Goal: Find contact information: Find contact information

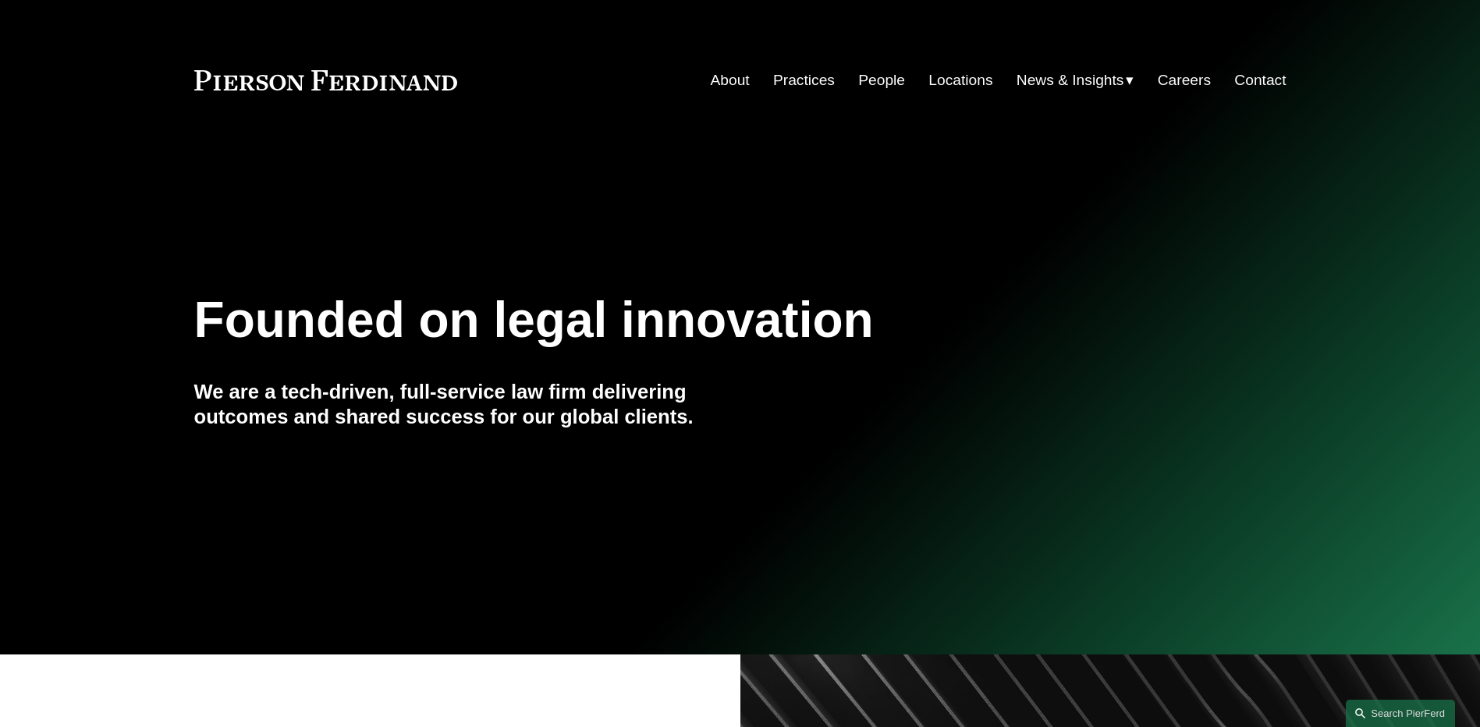
click at [868, 80] on link "People" at bounding box center [881, 81] width 47 height 30
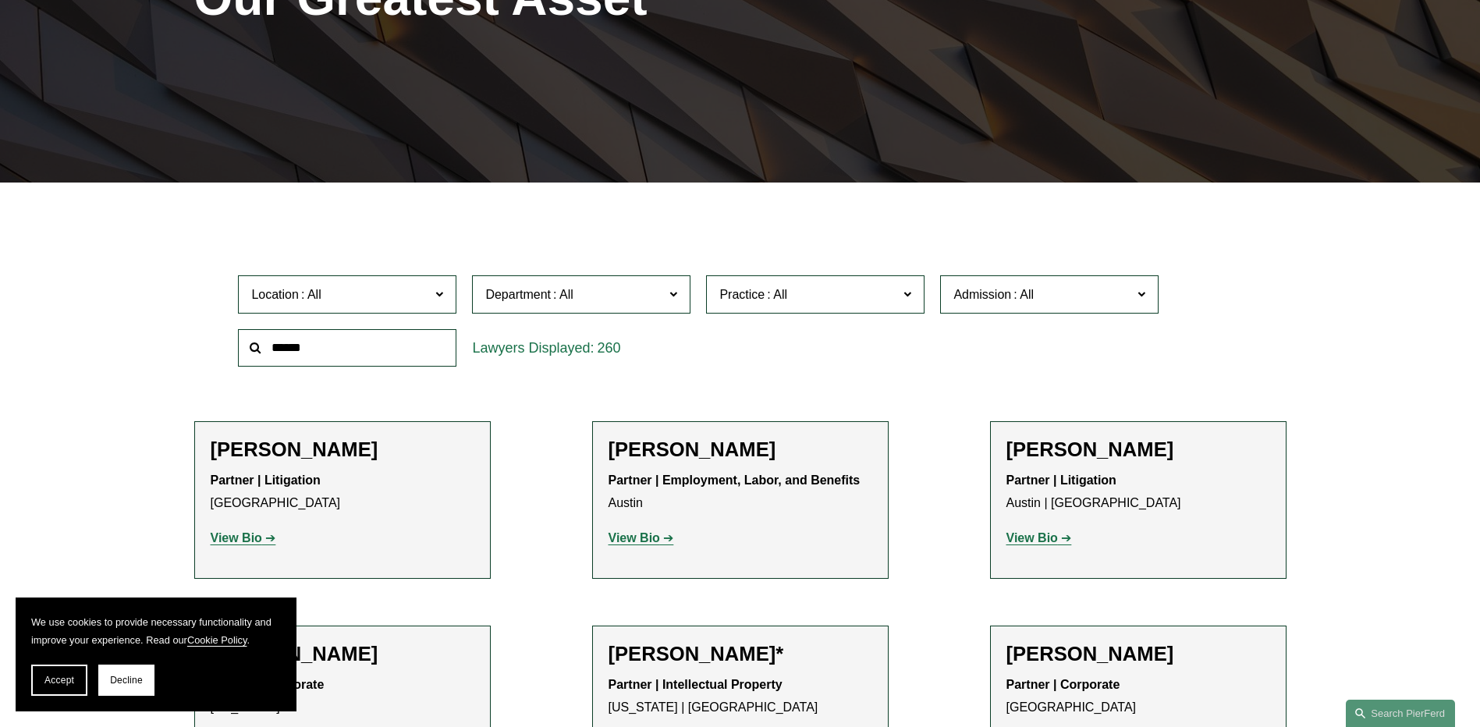
scroll to position [312, 0]
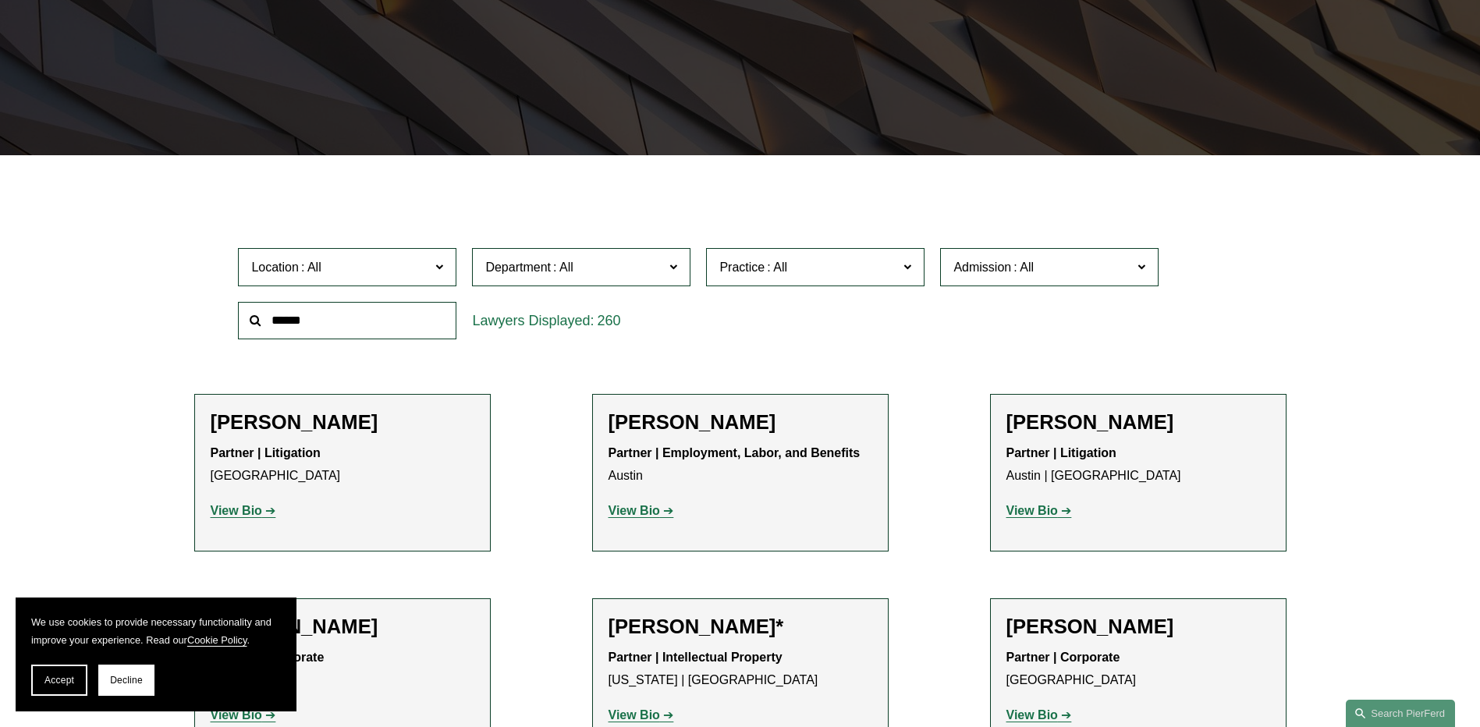
click at [350, 325] on input "text" at bounding box center [347, 321] width 218 height 38
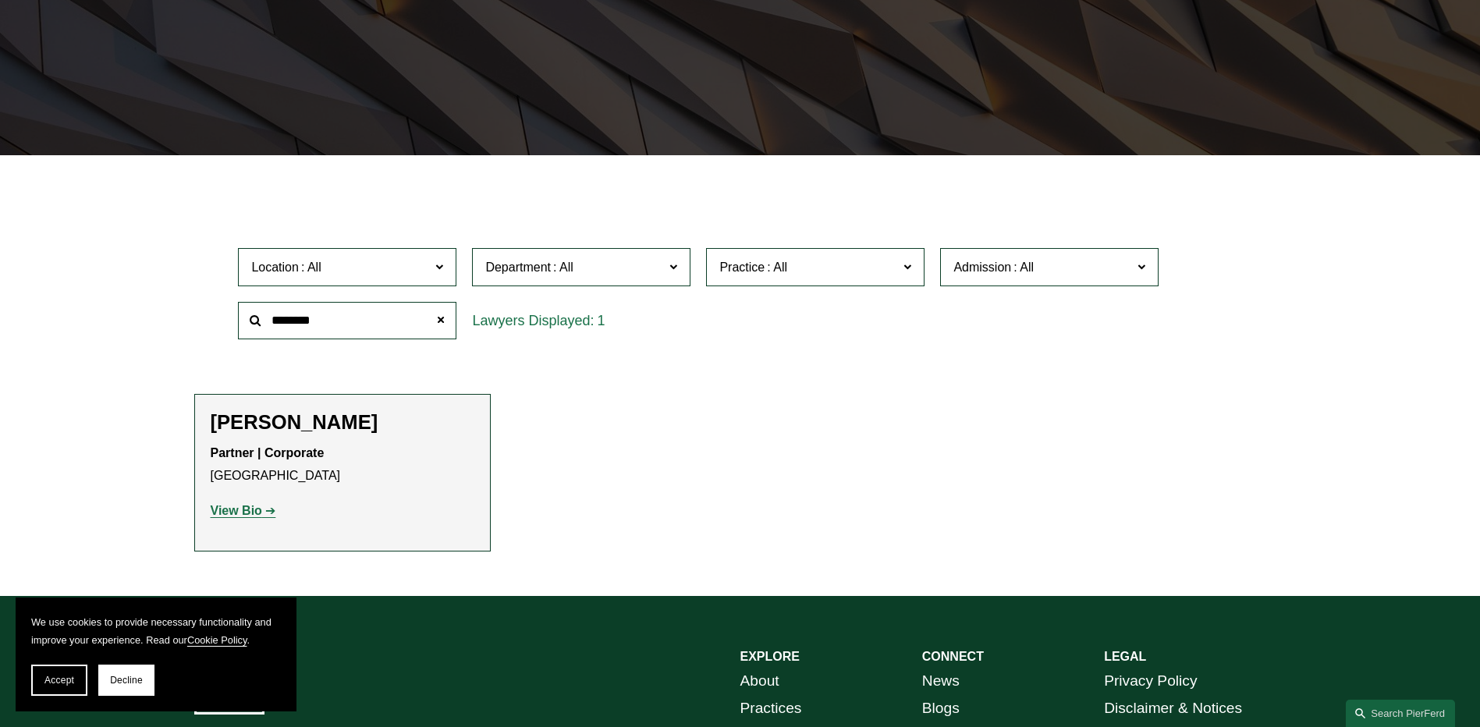
type input "********"
click at [265, 424] on h2 "[PERSON_NAME]" at bounding box center [343, 422] width 264 height 24
click at [259, 512] on strong "View Bio" at bounding box center [236, 510] width 51 height 13
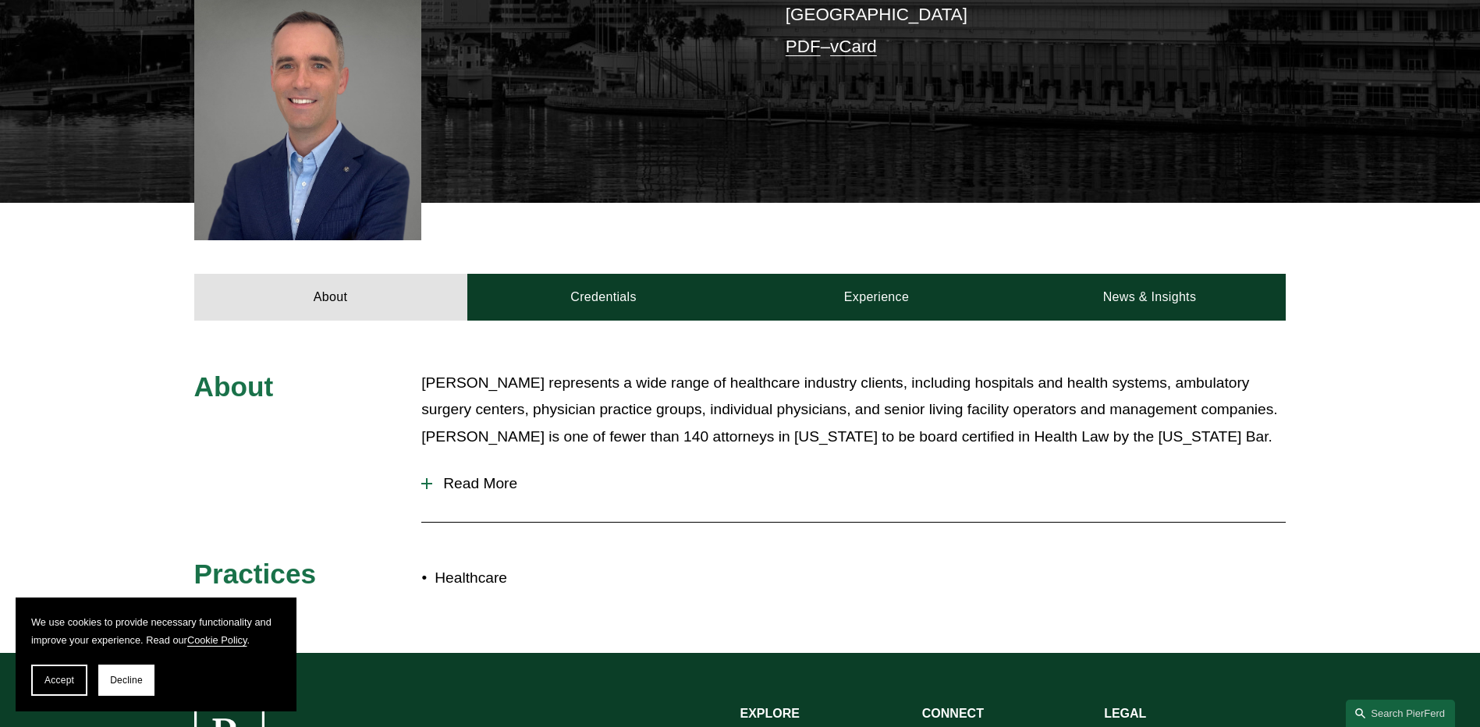
scroll to position [468, 0]
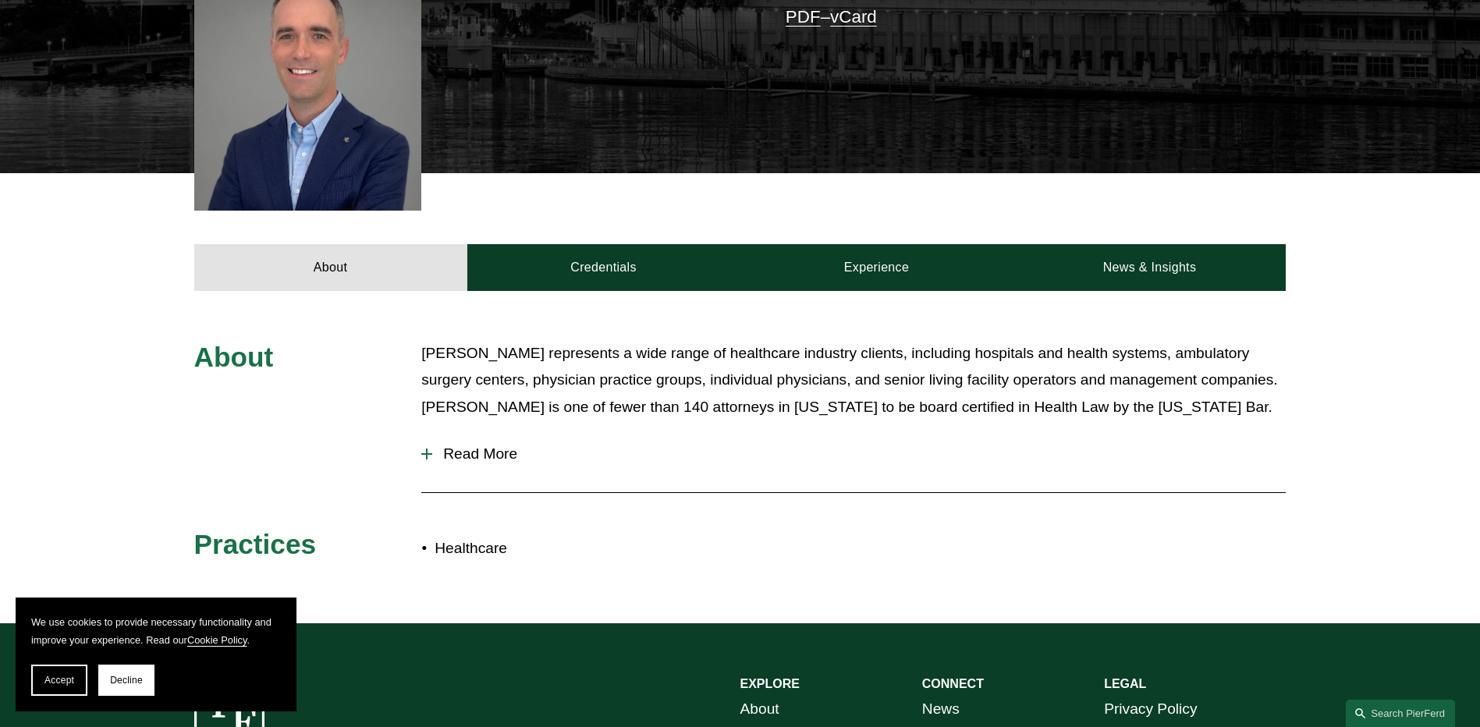
click at [489, 445] on span "Read More" at bounding box center [859, 453] width 854 height 17
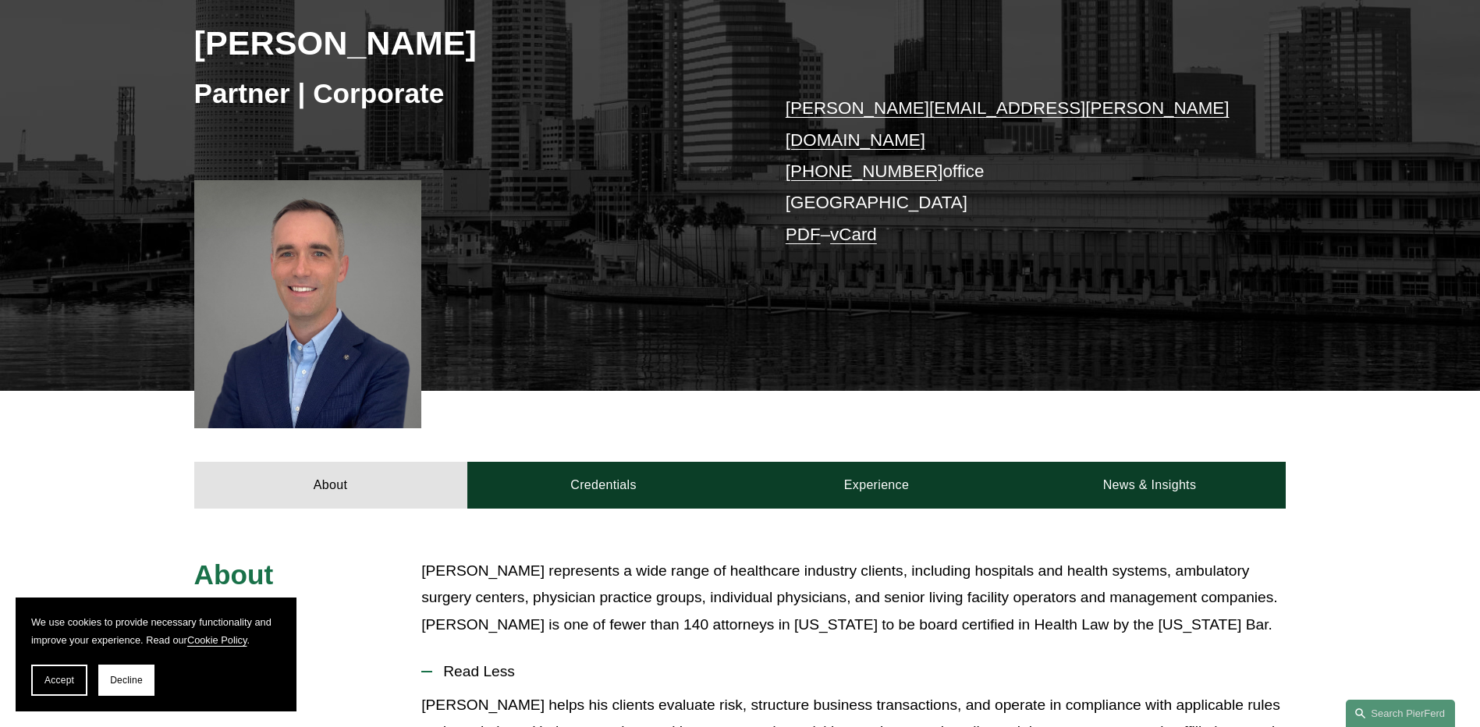
scroll to position [234, 0]
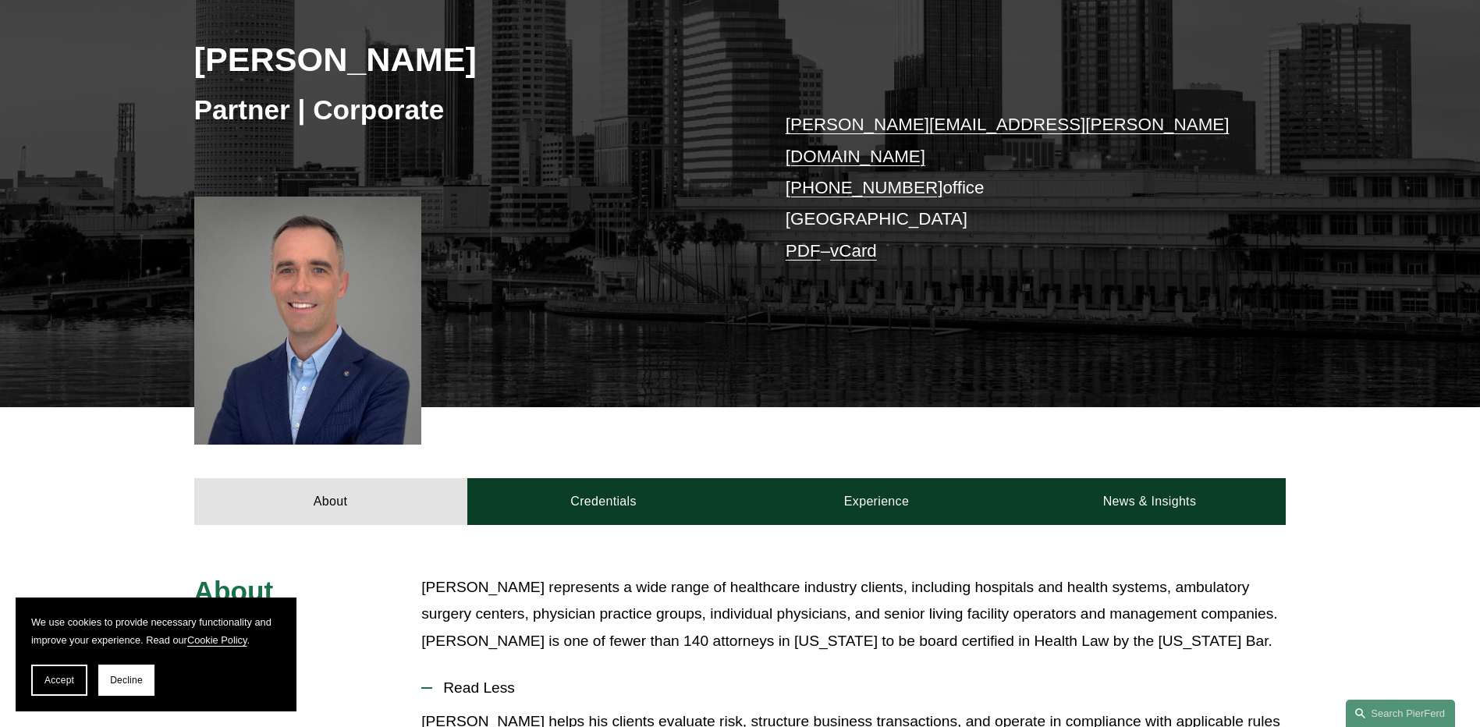
click at [799, 241] on link "PDF" at bounding box center [803, 251] width 35 height 20
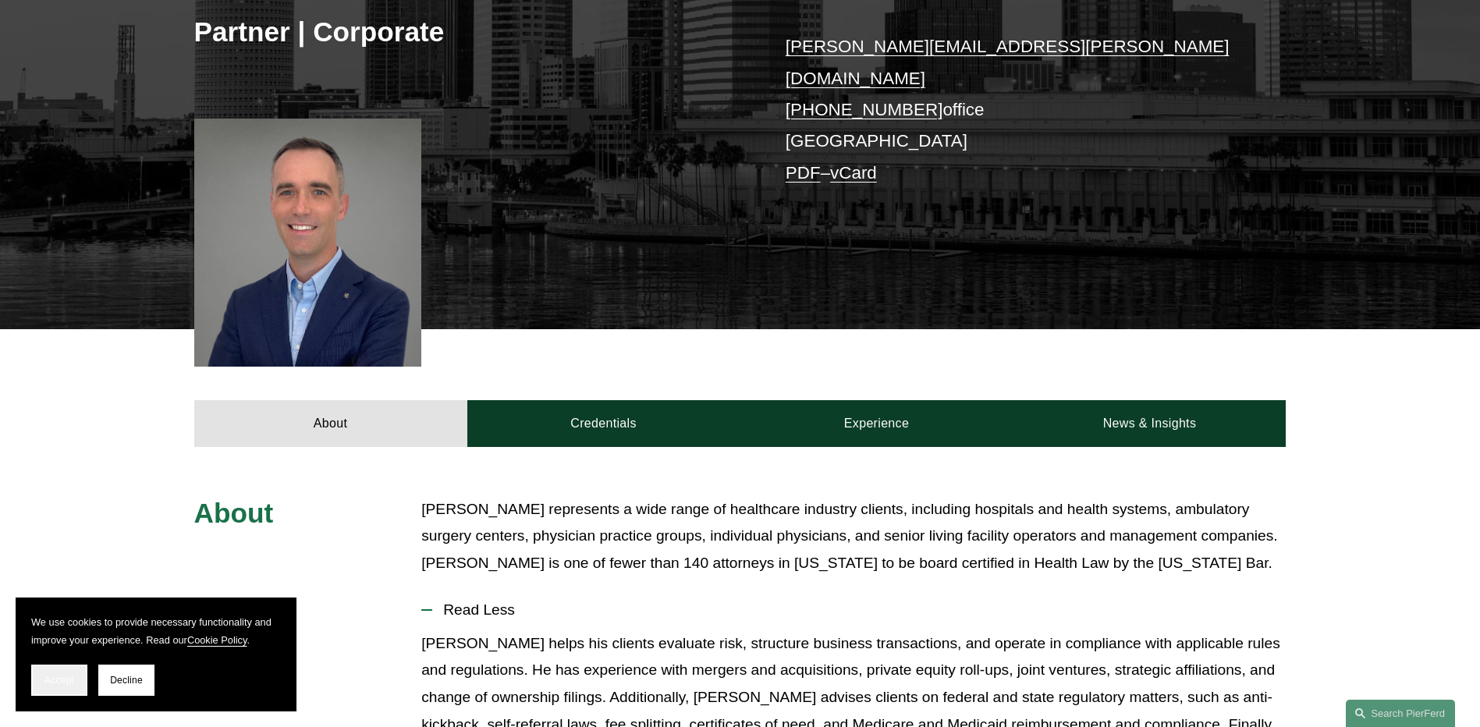
click at [76, 687] on button "Accept" at bounding box center [59, 680] width 56 height 31
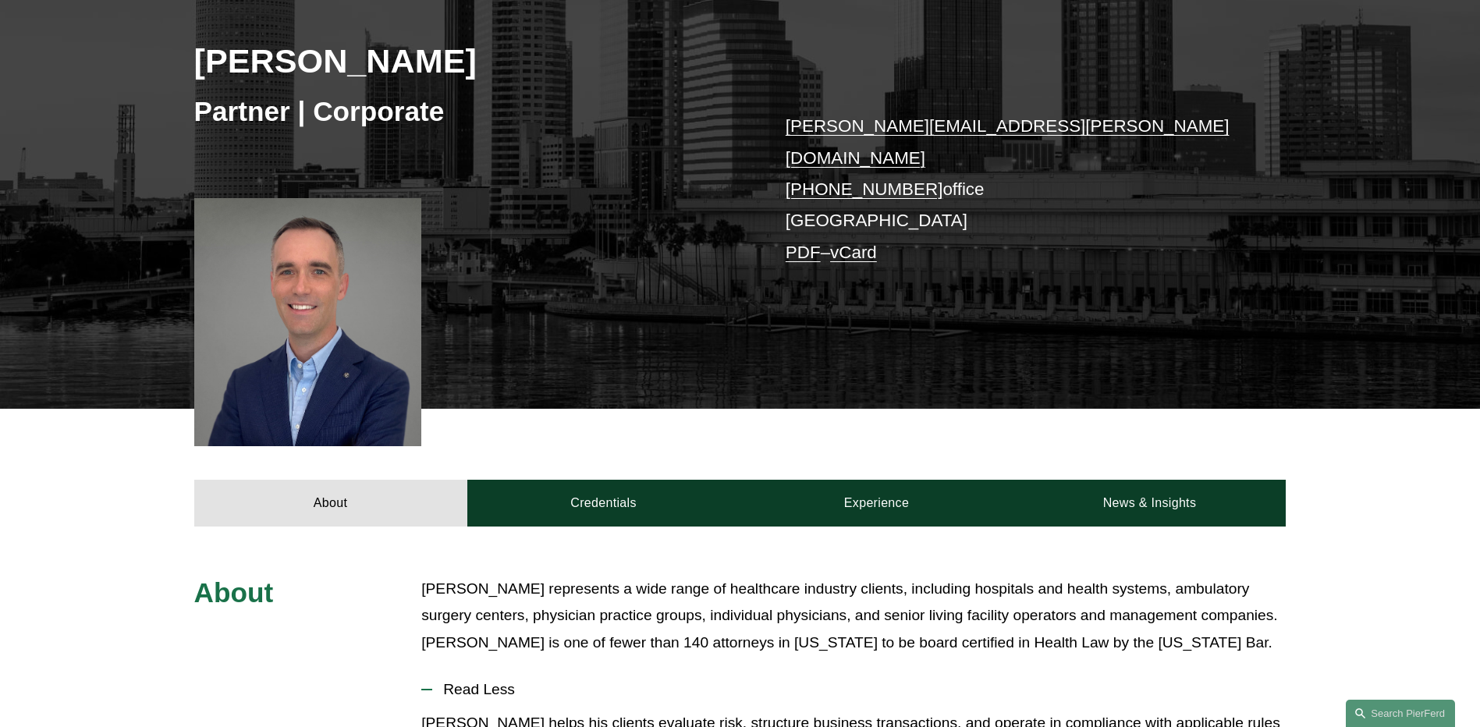
scroll to position [156, 0]
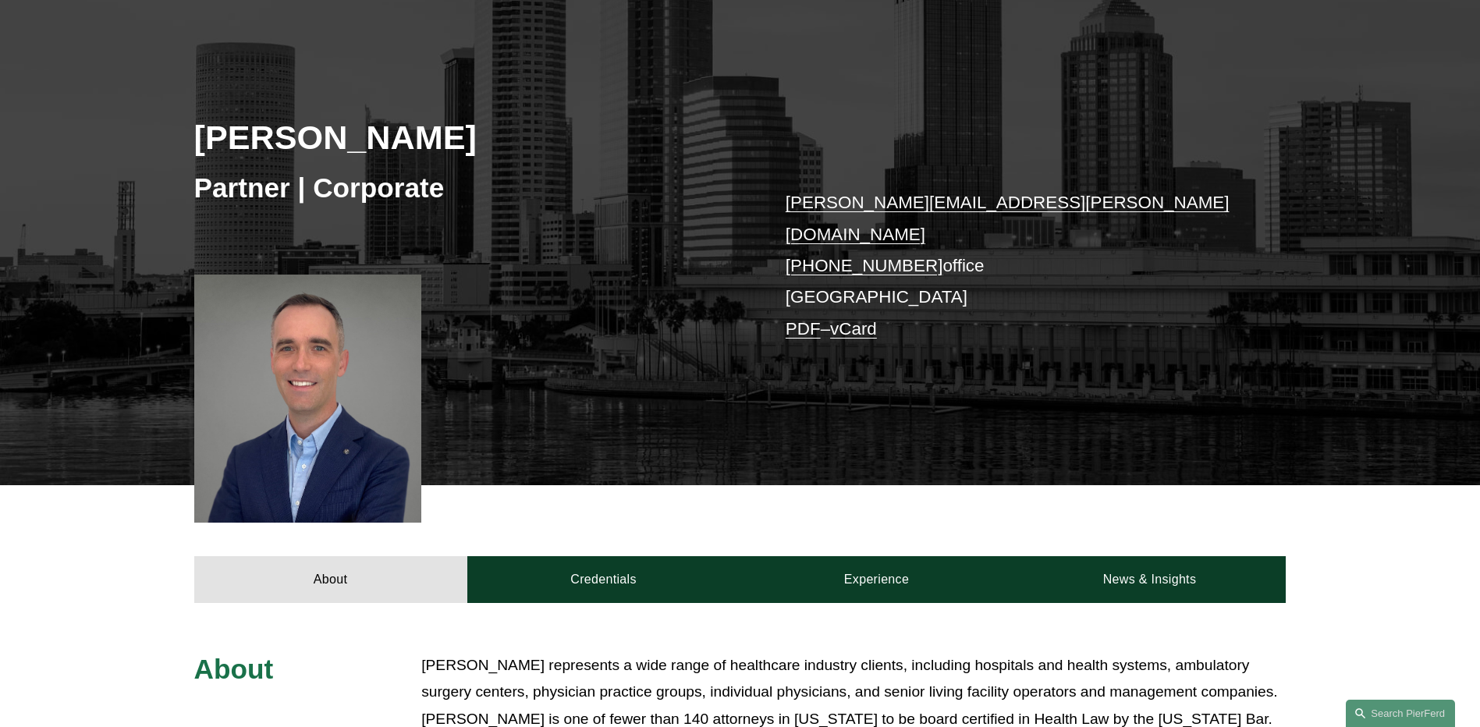
click at [802, 319] on link "PDF" at bounding box center [803, 329] width 35 height 20
click at [868, 319] on link "vCard" at bounding box center [853, 329] width 47 height 20
click at [873, 319] on link "vCard" at bounding box center [853, 329] width 47 height 20
